Goal: Information Seeking & Learning: Learn about a topic

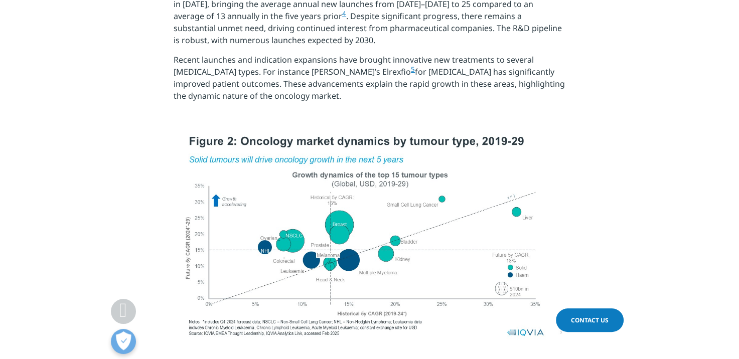
scroll to position [1419, 0]
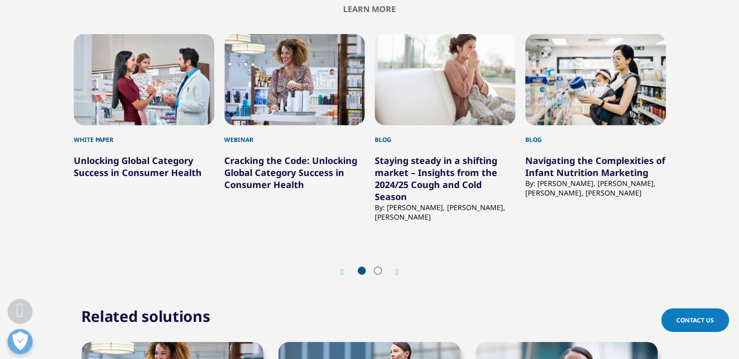
scroll to position [2659, 0]
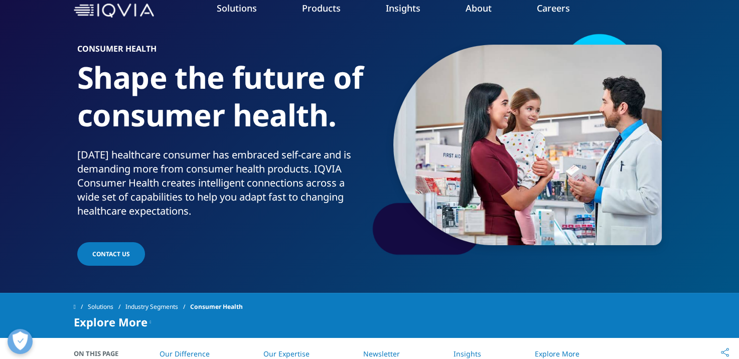
scroll to position [46, 0]
